Goal: Information Seeking & Learning: Learn about a topic

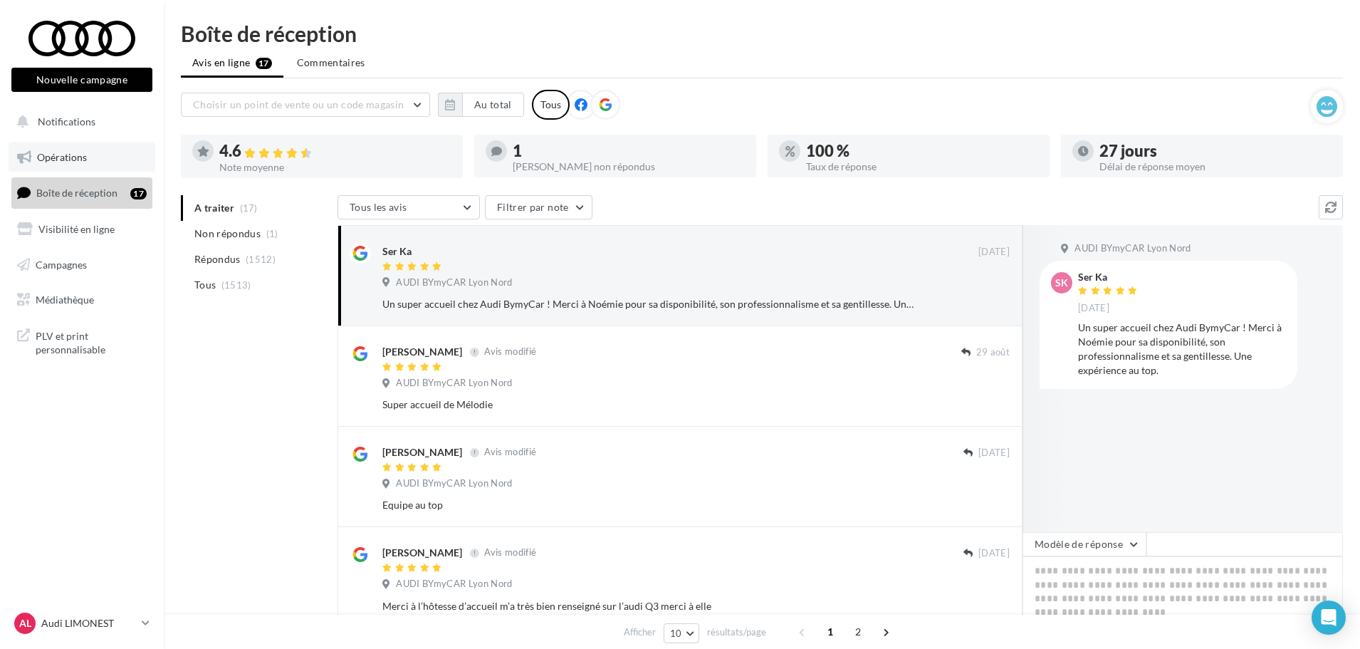
click at [83, 150] on link "Opérations" at bounding box center [82, 157] width 147 height 30
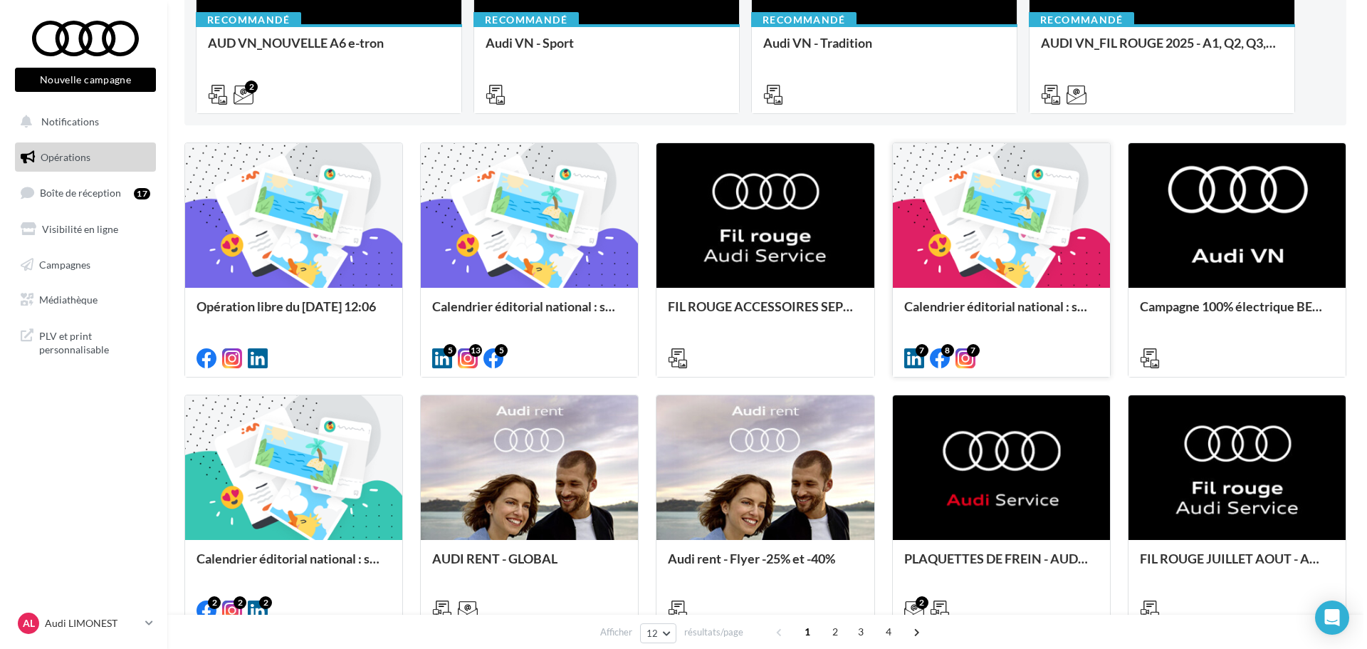
scroll to position [356, 0]
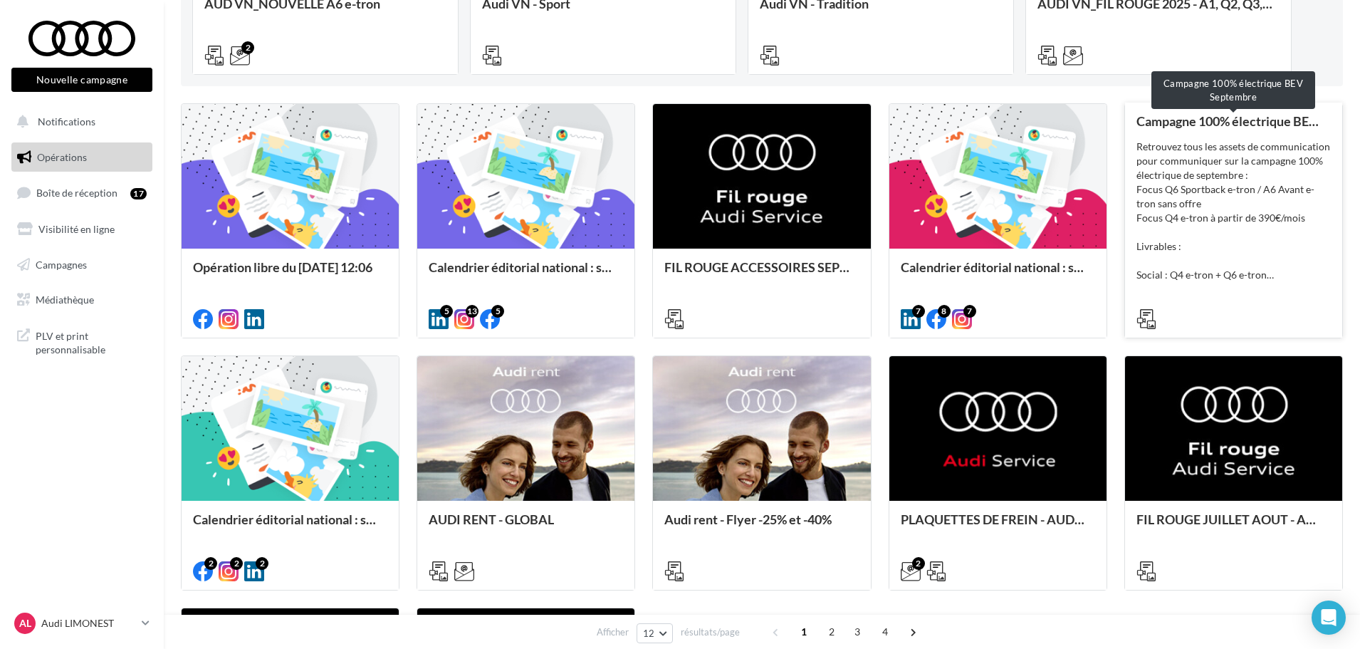
click at [1236, 115] on div "Campagne 100% électrique BEV Septembre" at bounding box center [1234, 121] width 194 height 14
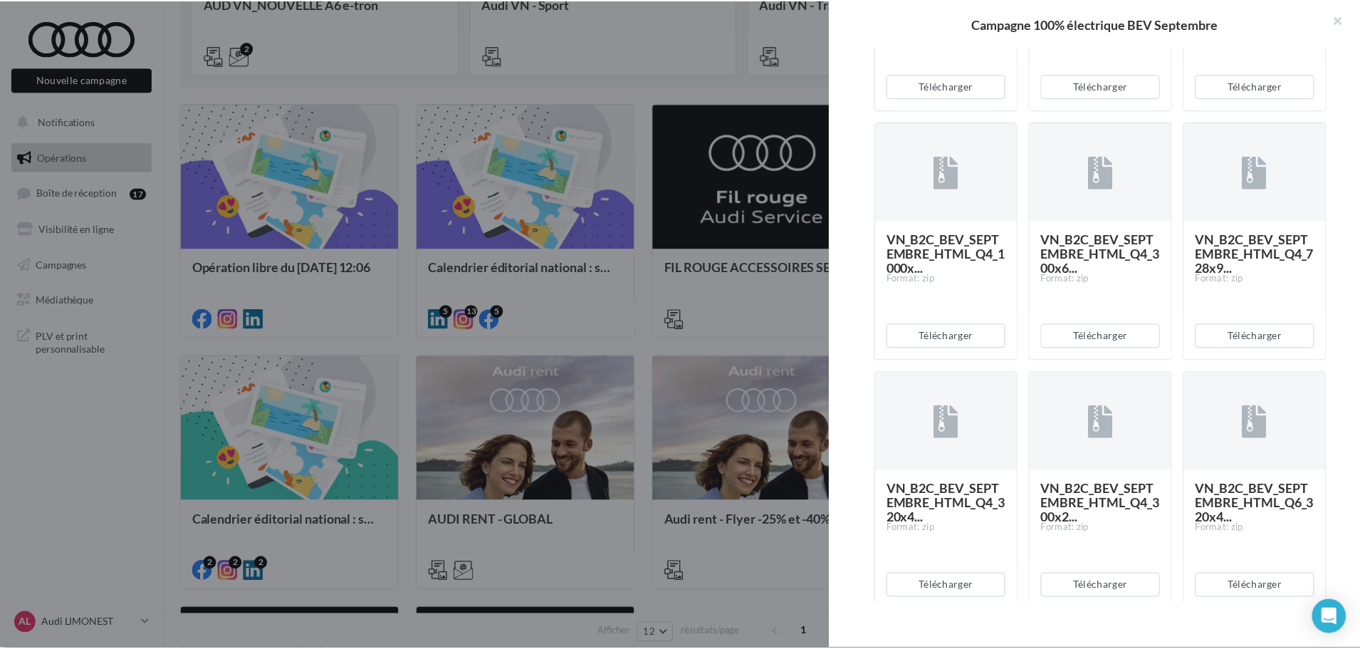
scroll to position [1994, 0]
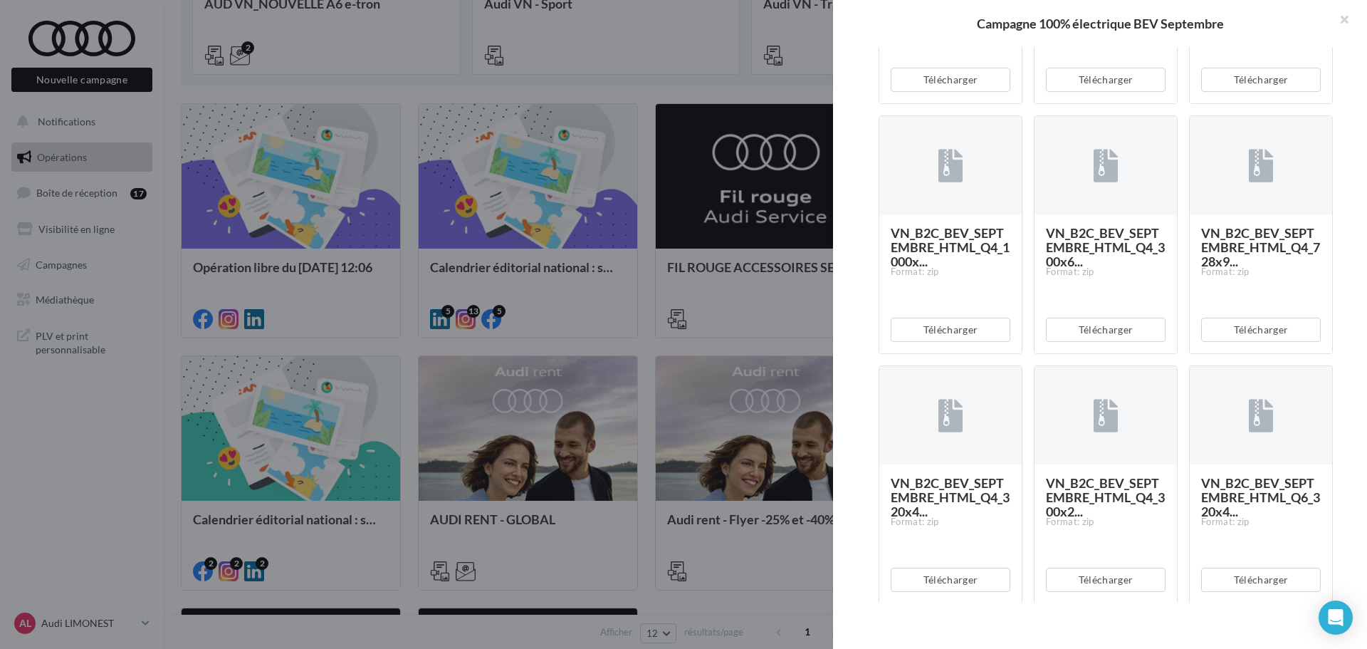
click at [820, 333] on div at bounding box center [683, 324] width 1367 height 649
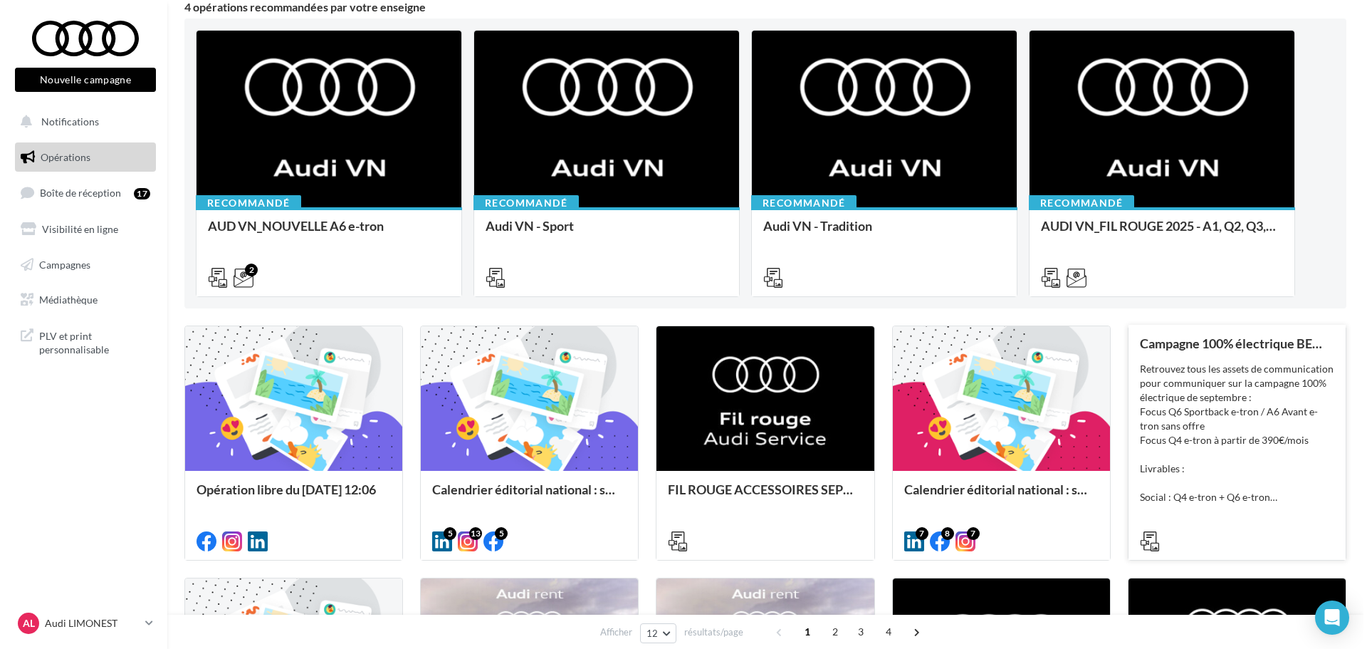
scroll to position [27, 0]
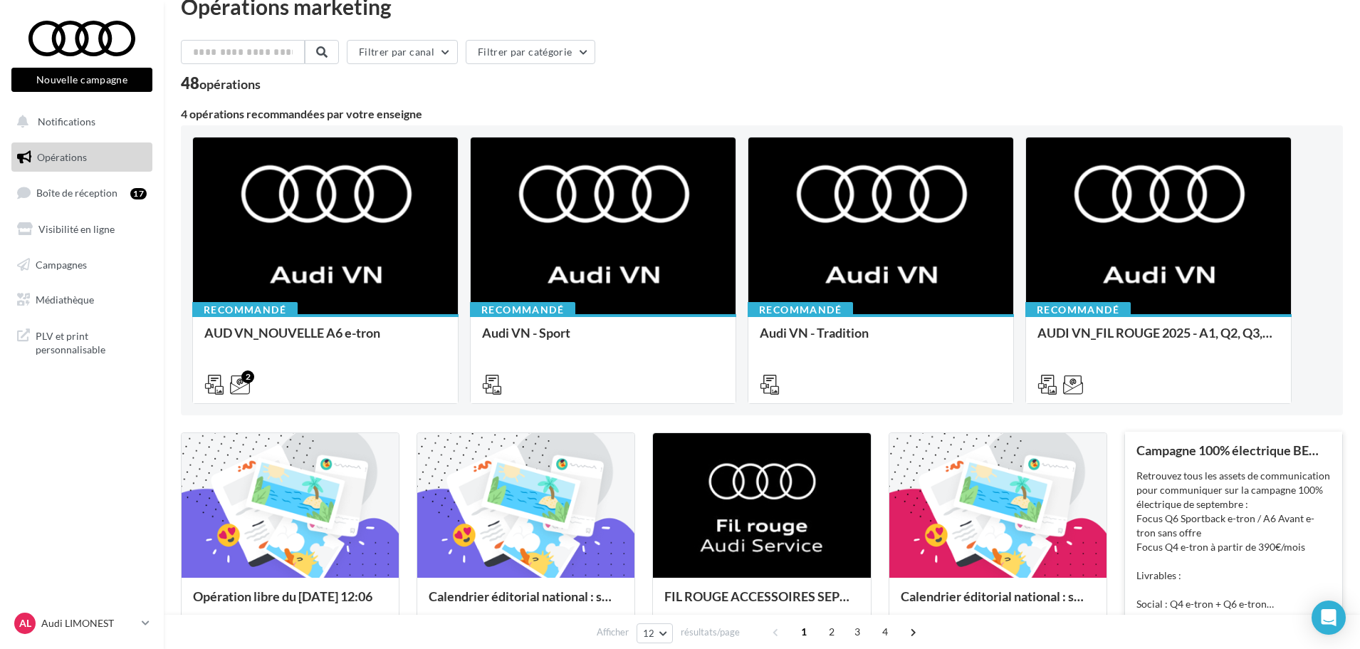
click at [1213, 463] on div "Campagne 100% électrique BEV Septembre Retrouvez tous les assets de communicati…" at bounding box center [1234, 548] width 194 height 211
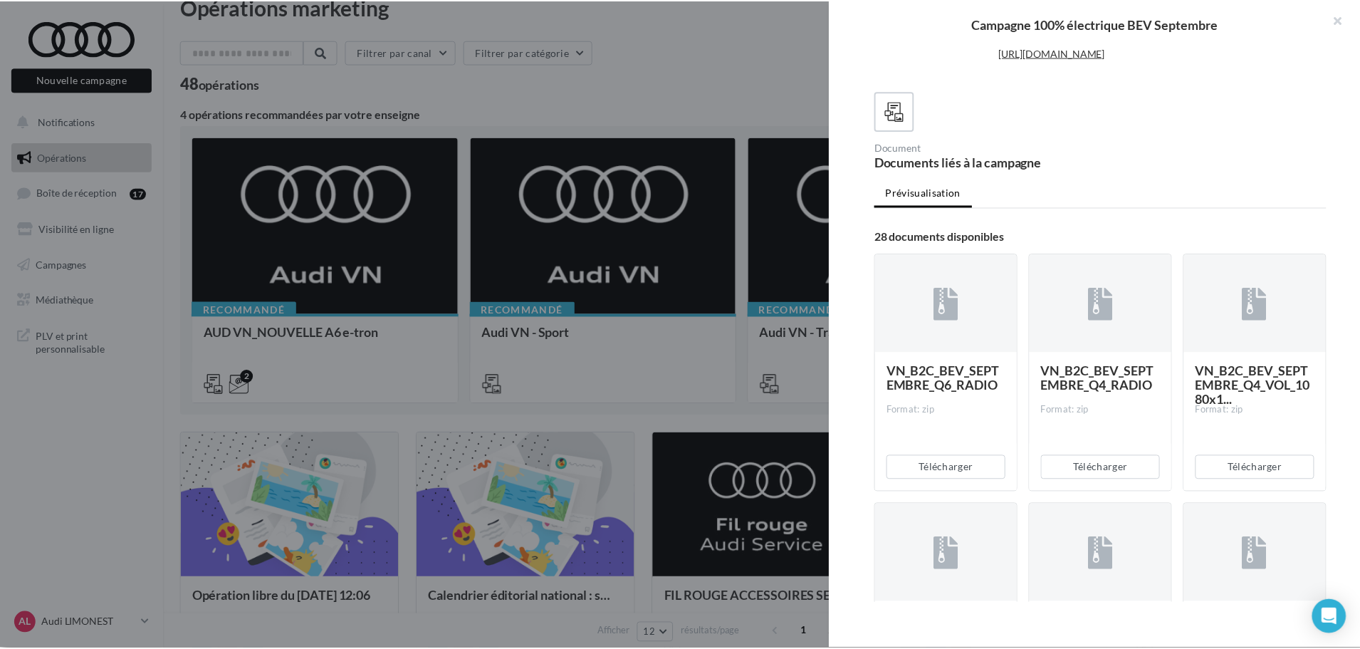
scroll to position [0, 0]
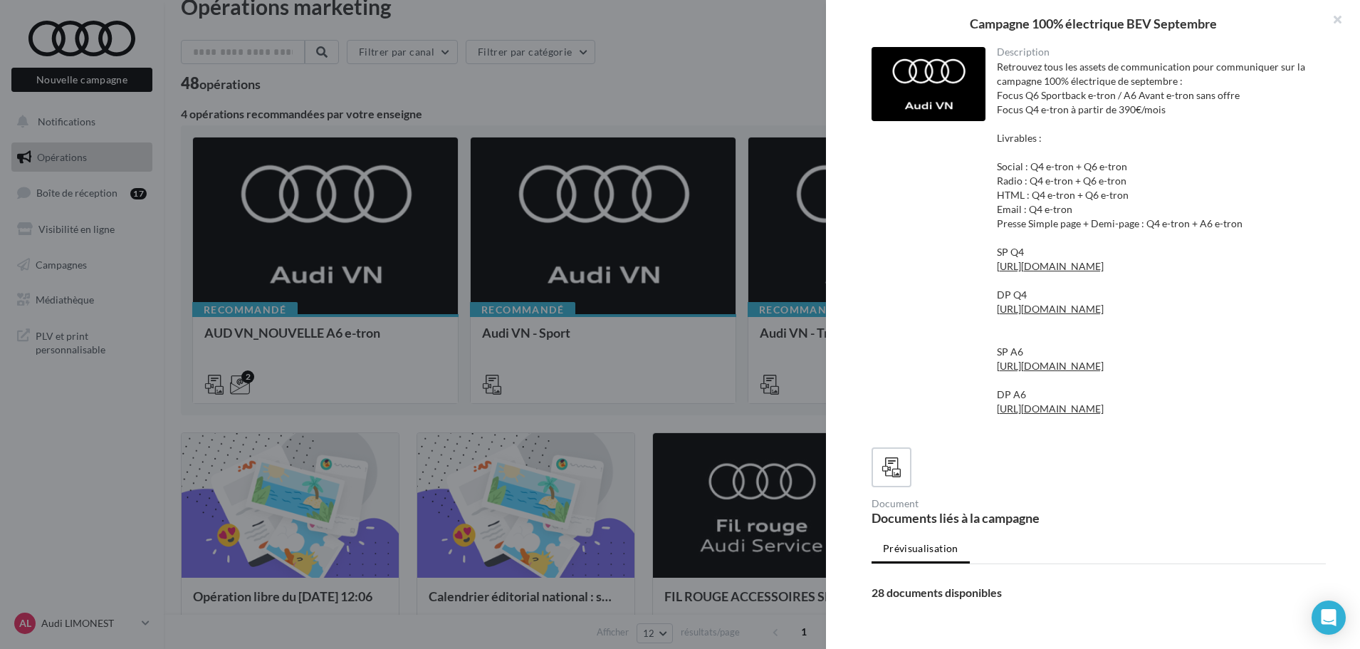
click at [640, 63] on div at bounding box center [680, 324] width 1360 height 649
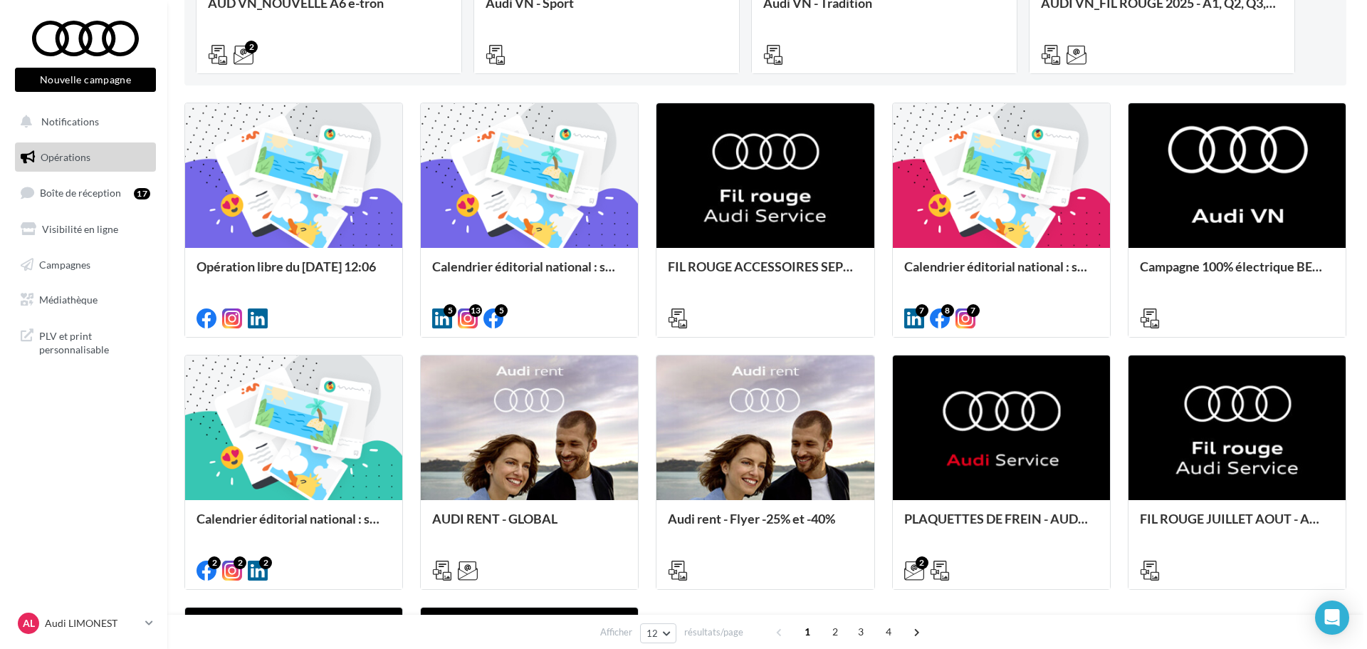
scroll to position [383, 0]
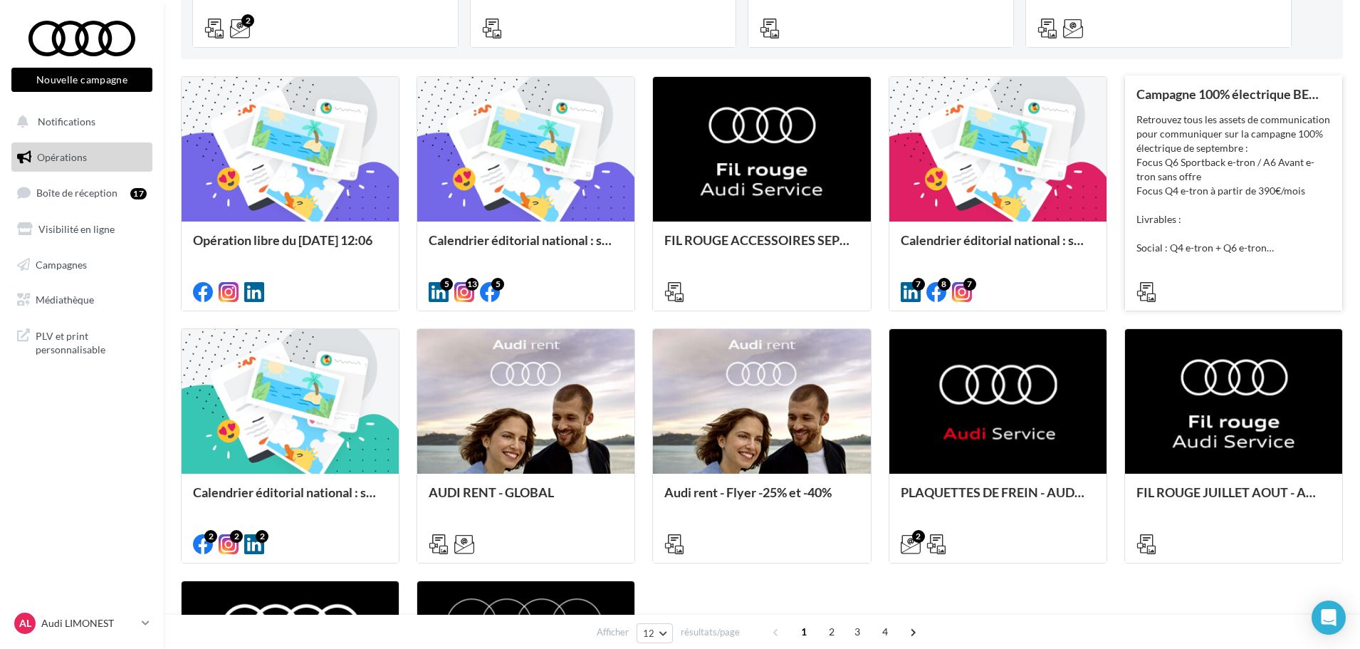
click at [1297, 142] on div "Retrouvez tous les assets de communication pour communiquer sur la campagne 100…" at bounding box center [1234, 184] width 194 height 142
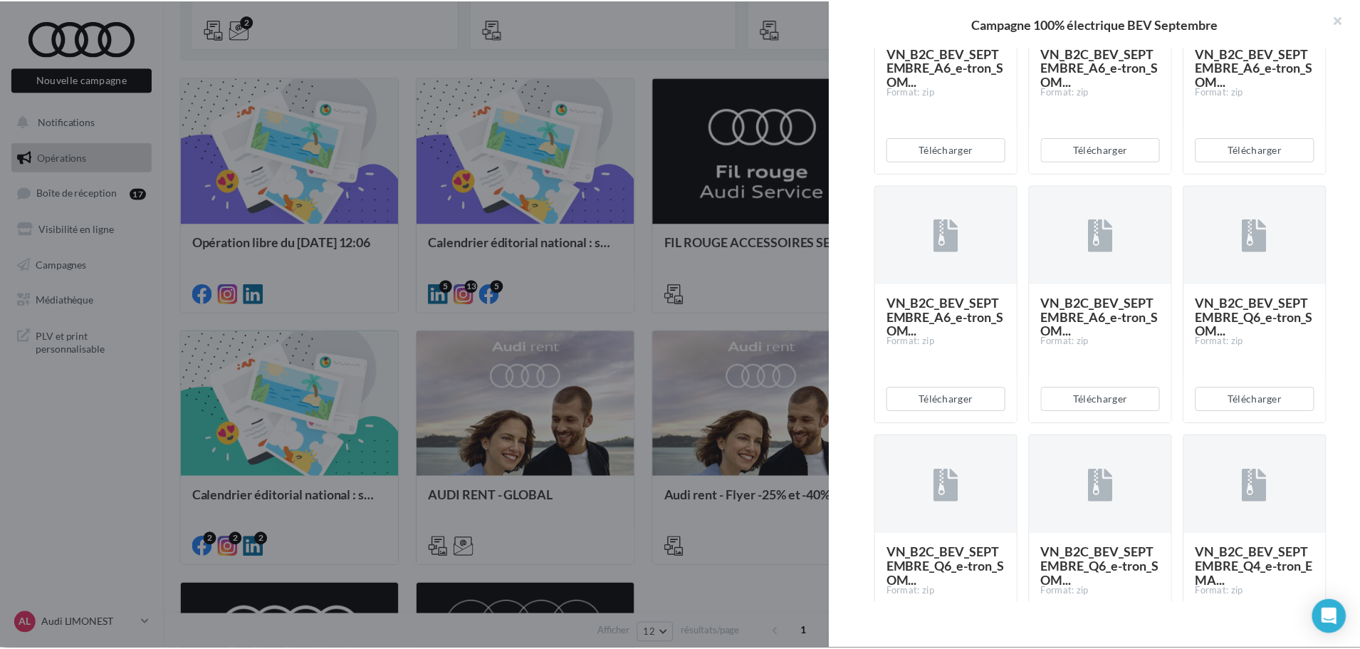
scroll to position [1424, 0]
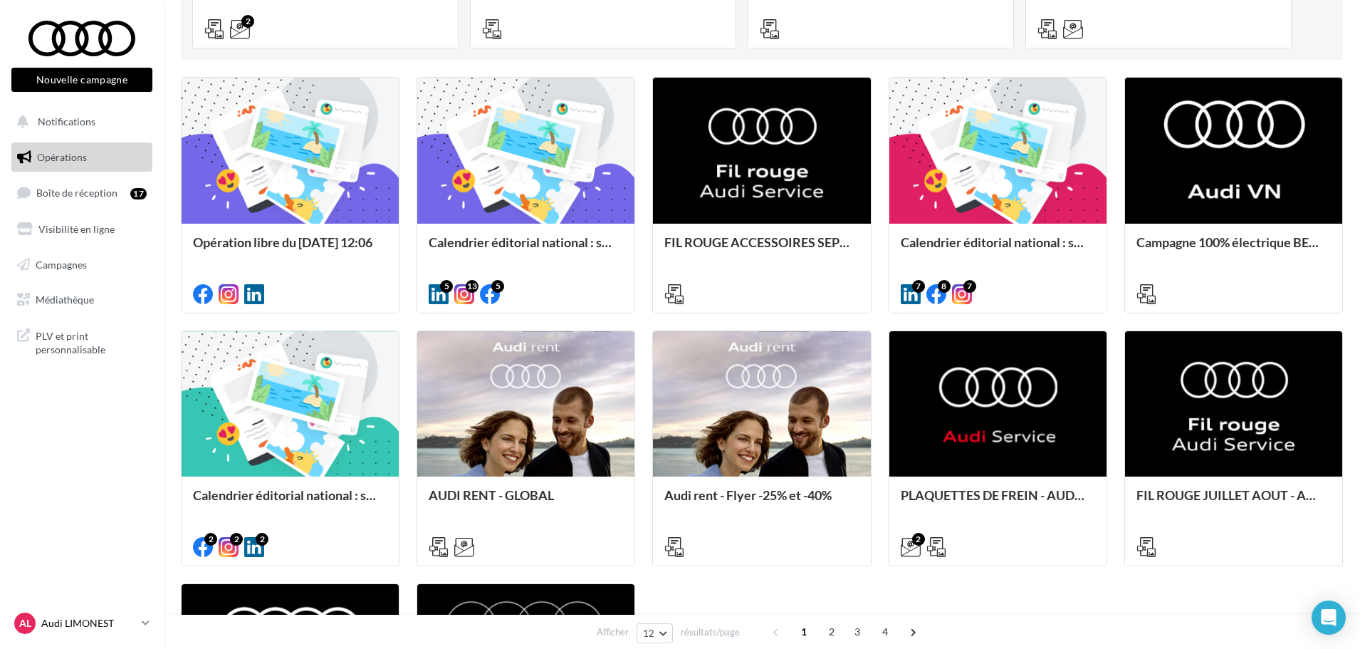
click at [115, 623] on p "Audi LIMONEST" at bounding box center [88, 623] width 95 height 14
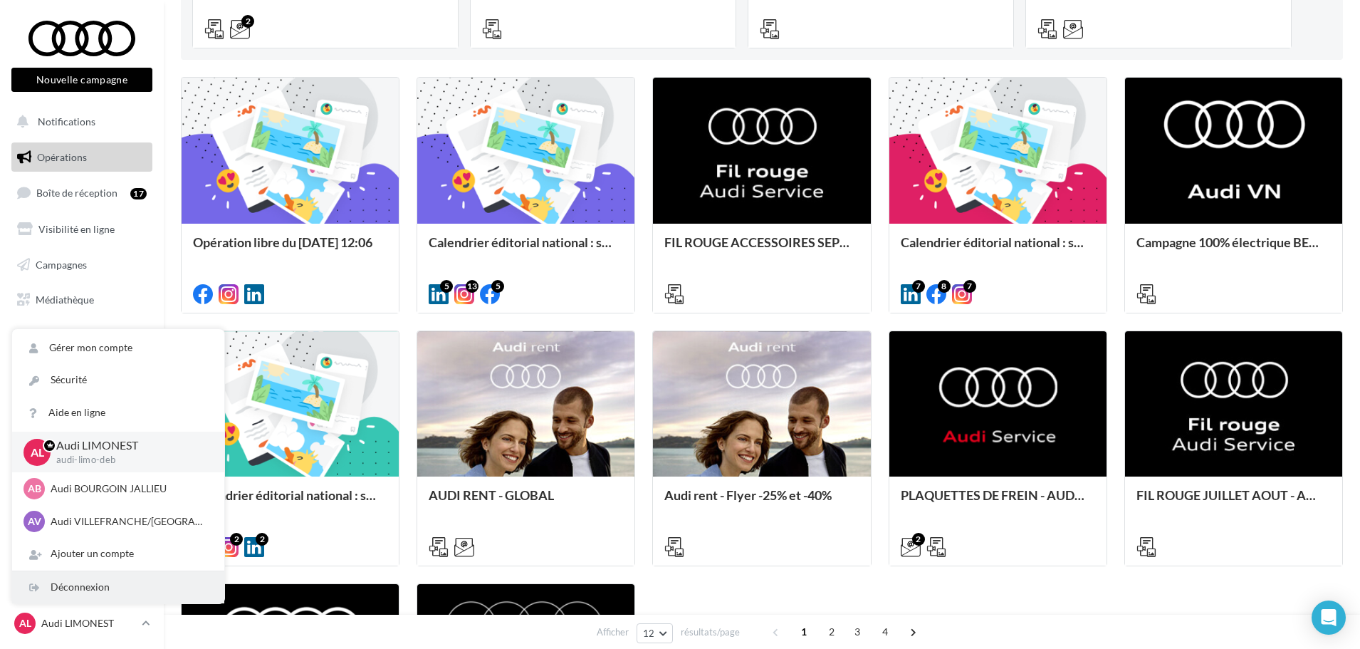
click at [126, 576] on div "Déconnexion" at bounding box center [118, 587] width 212 height 32
